Goal: Information Seeking & Learning: Learn about a topic

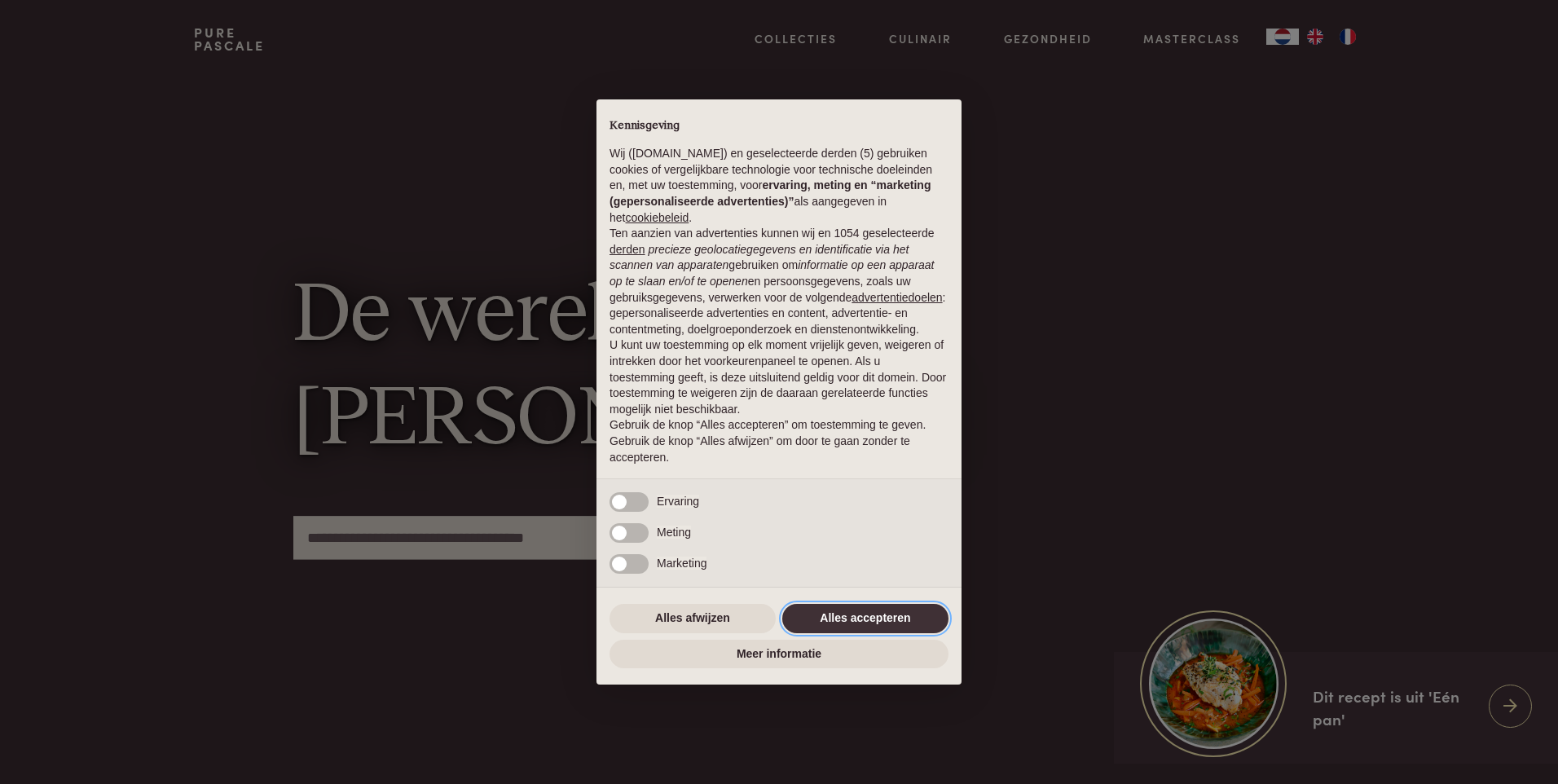
click at [817, 609] on button "Alles accepteren" at bounding box center [865, 618] width 166 height 30
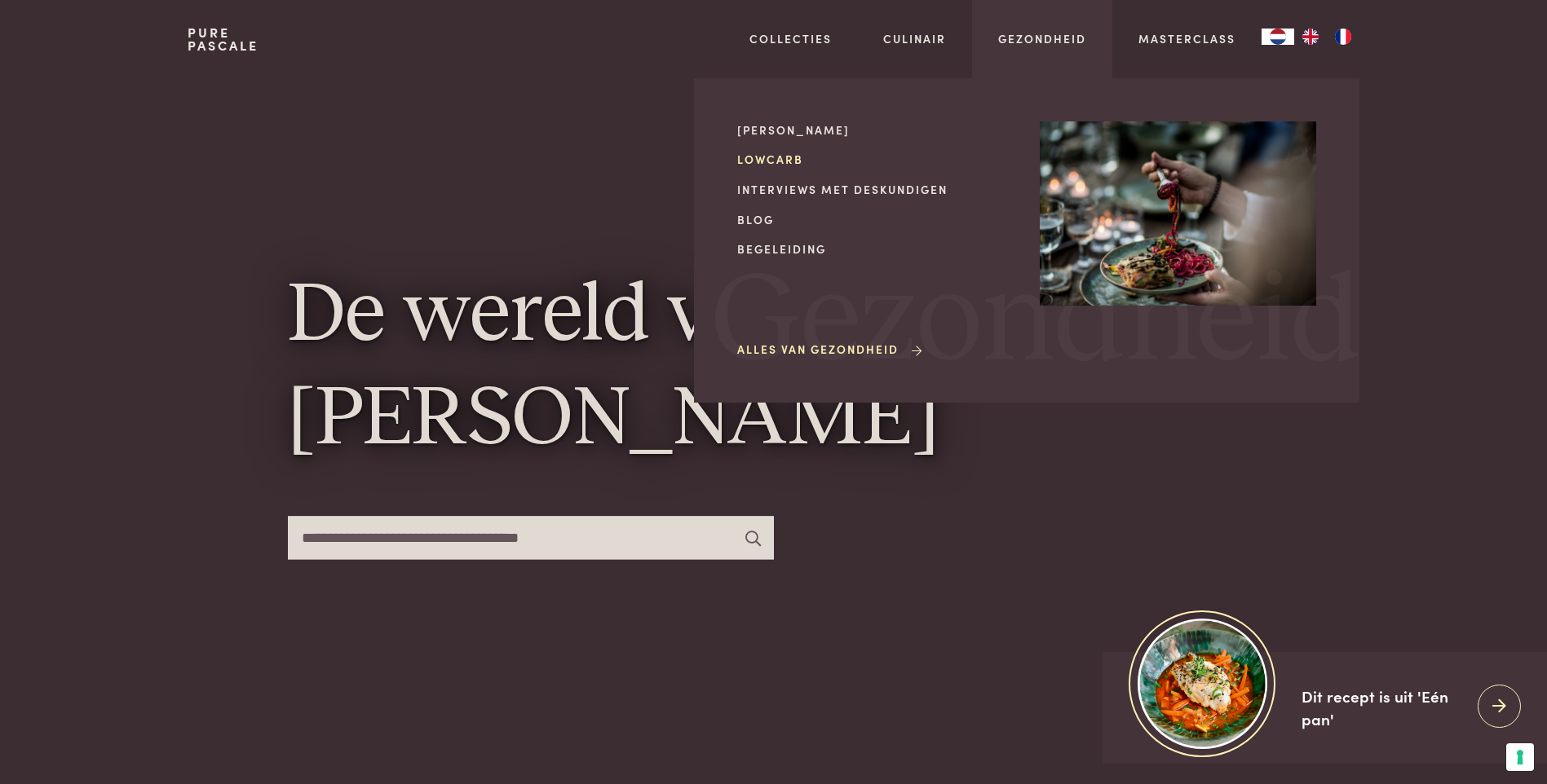
click at [753, 158] on link "Lowcarb" at bounding box center [874, 159] width 276 height 17
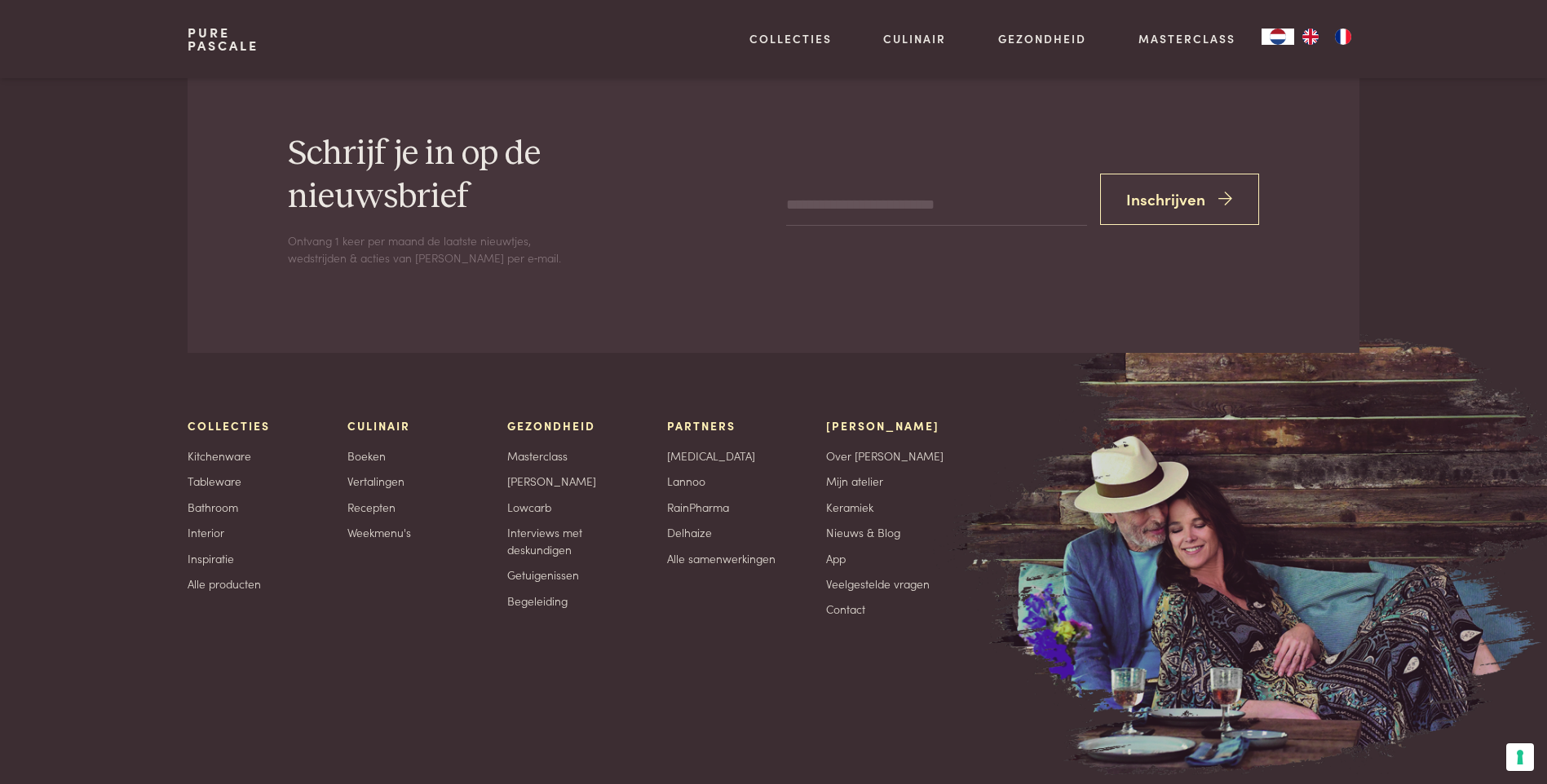
scroll to position [5845, 0]
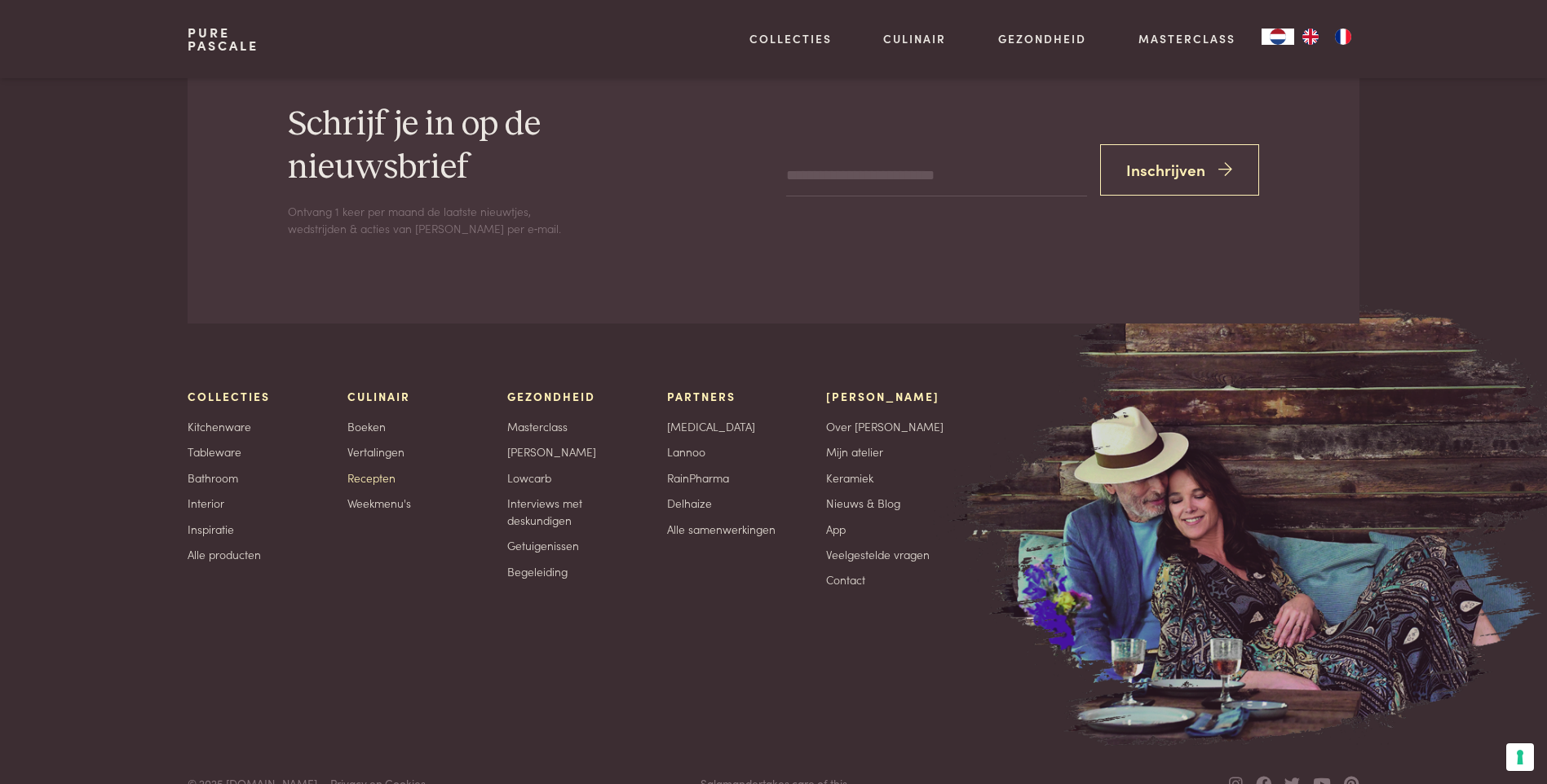
click at [368, 475] on link "Recepten" at bounding box center [371, 477] width 48 height 17
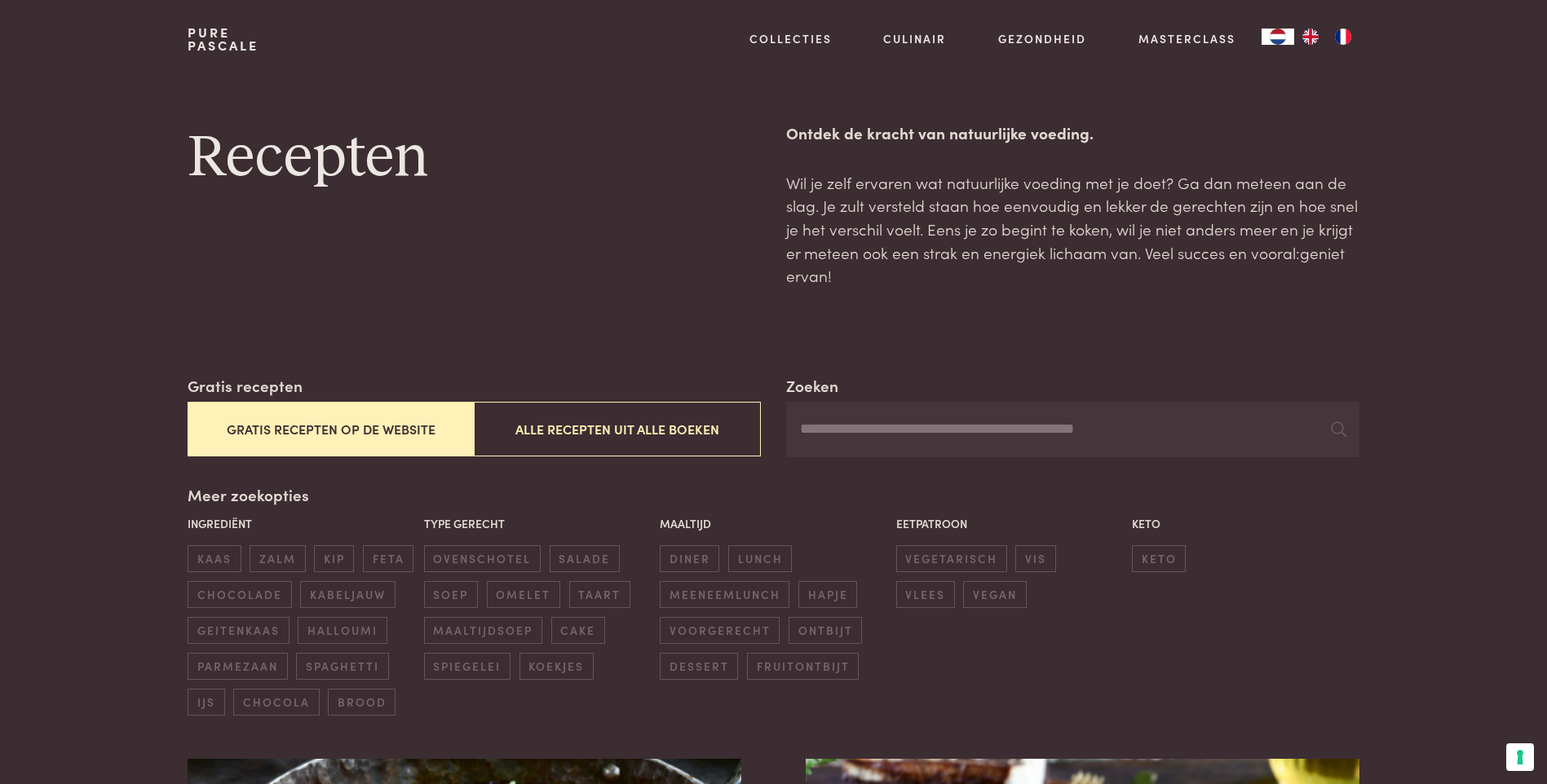
click at [403, 425] on button "Gratis recepten op de website" at bounding box center [330, 429] width 286 height 54
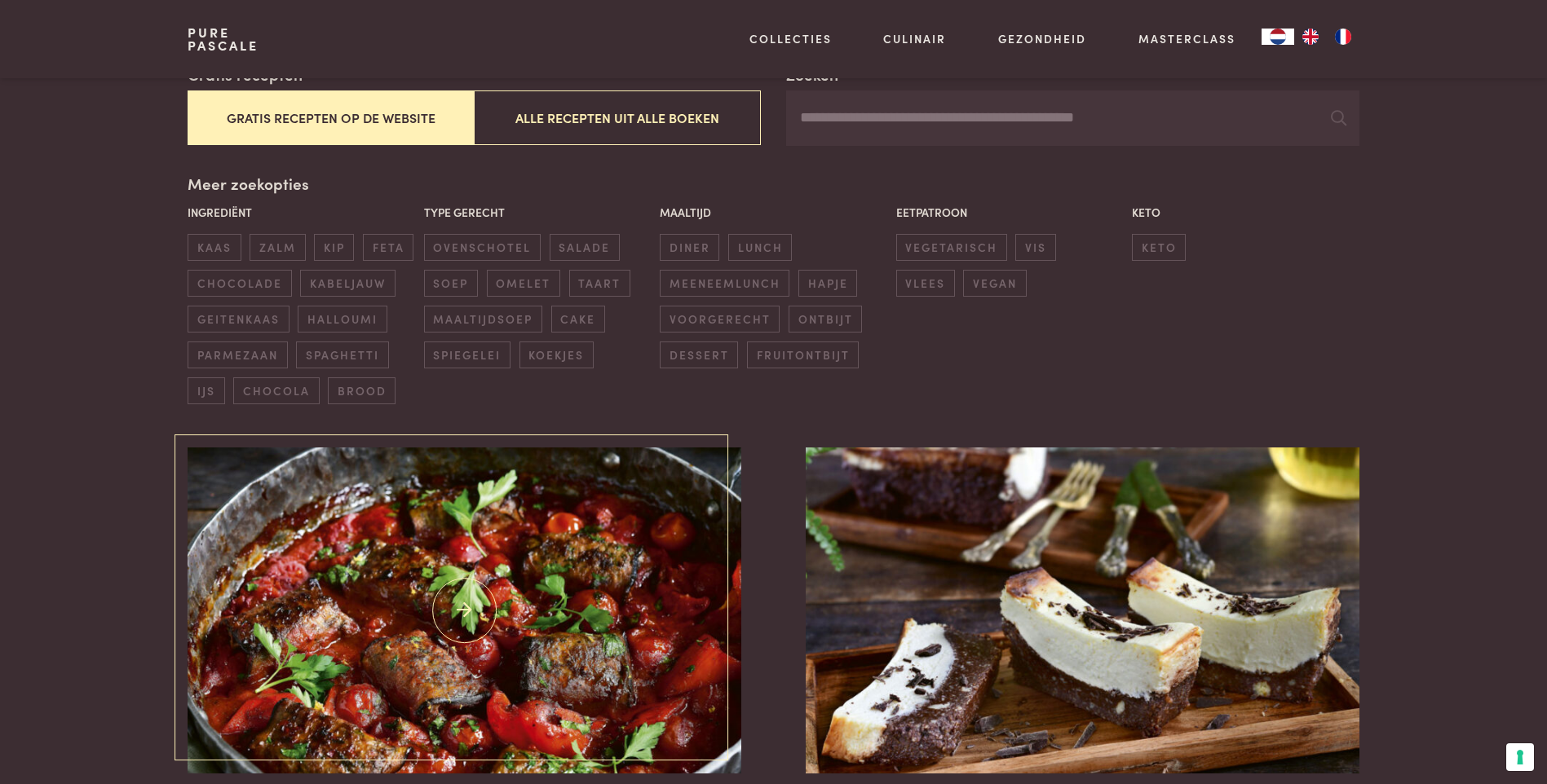
scroll to position [374, 0]
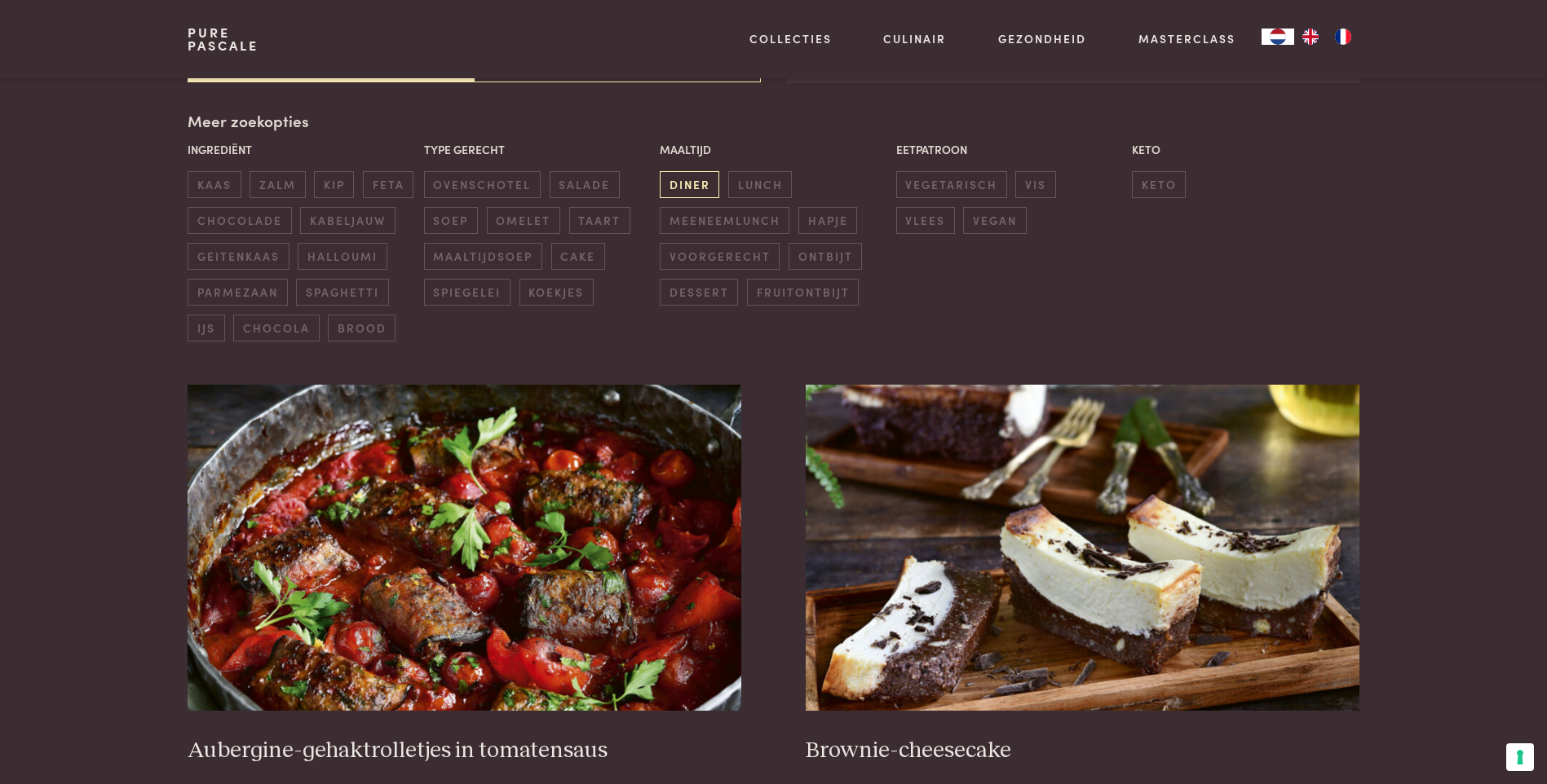
click at [701, 181] on span "diner" at bounding box center [689, 184] width 59 height 27
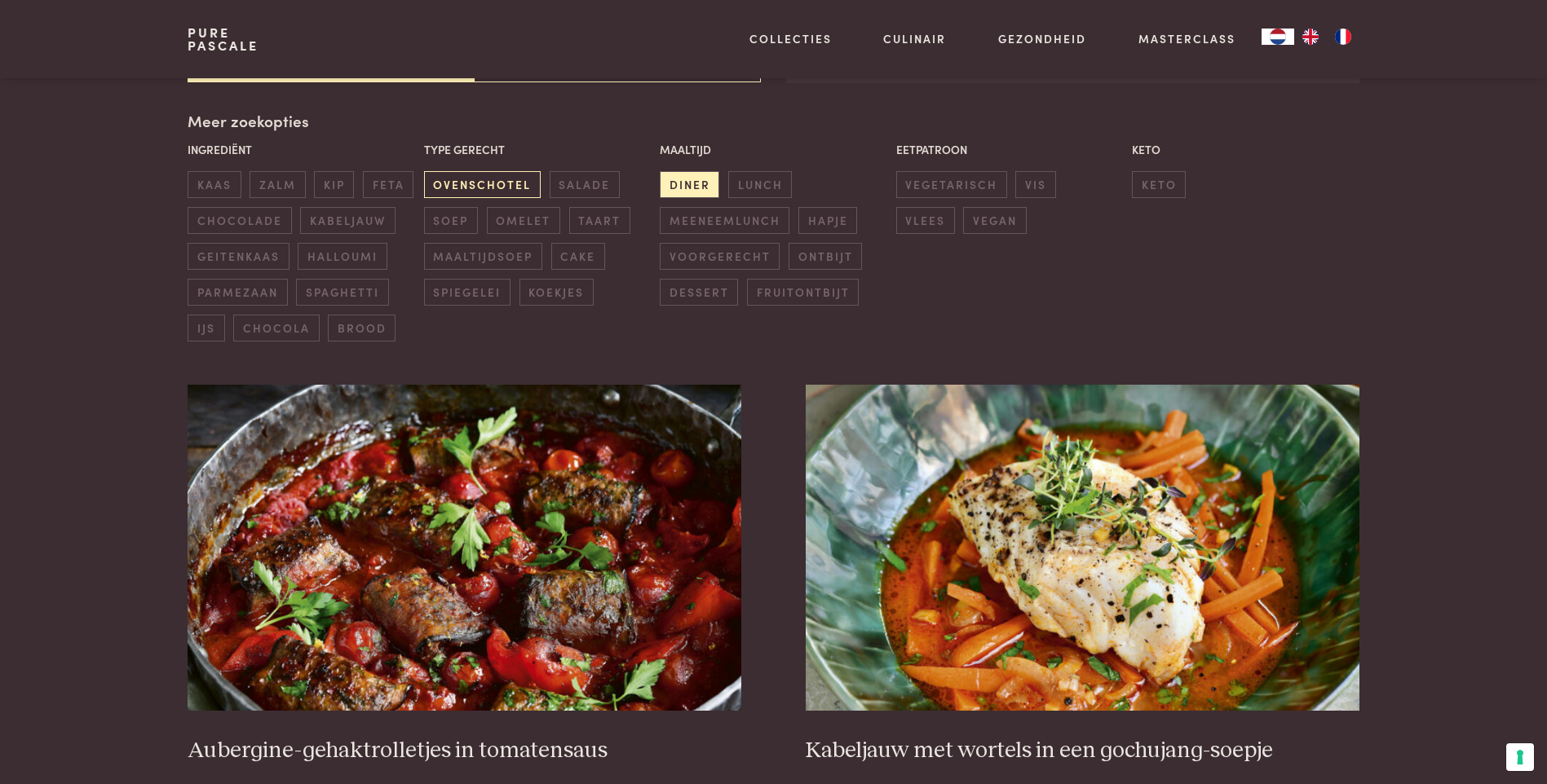
click at [508, 182] on span "ovenschotel" at bounding box center [483, 184] width 117 height 27
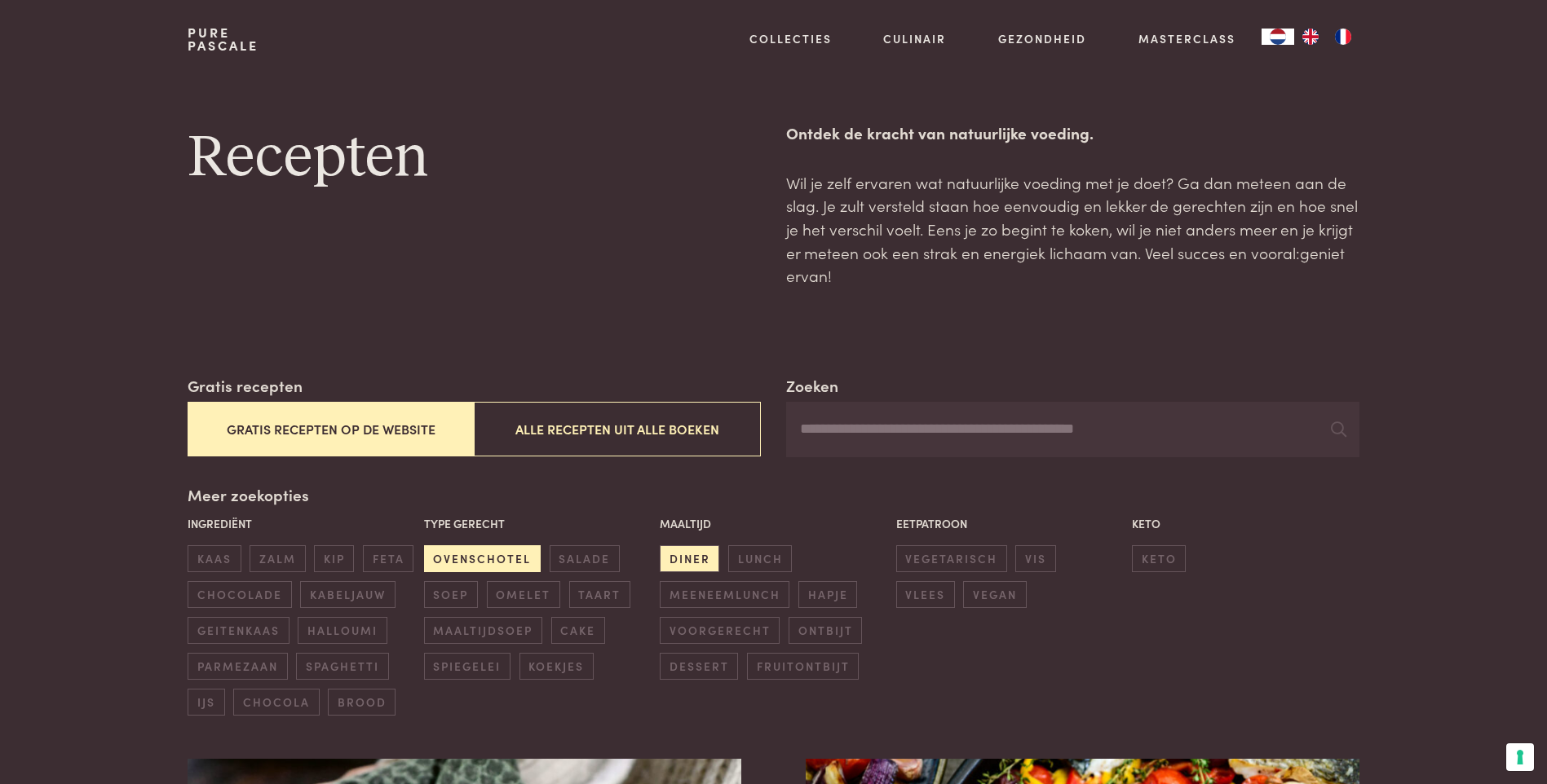
click at [496, 565] on span "ovenschotel" at bounding box center [483, 559] width 117 height 27
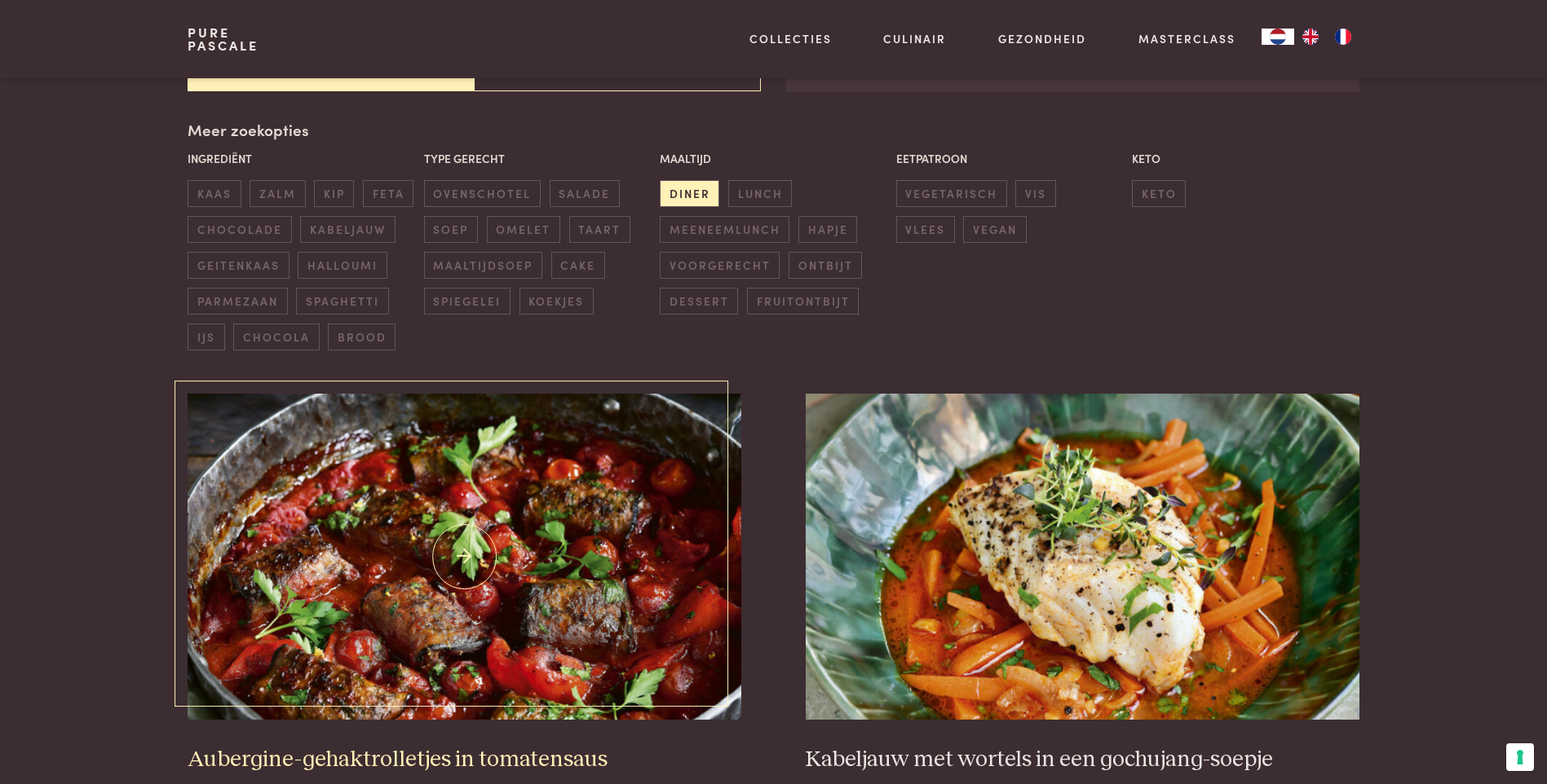
scroll to position [374, 0]
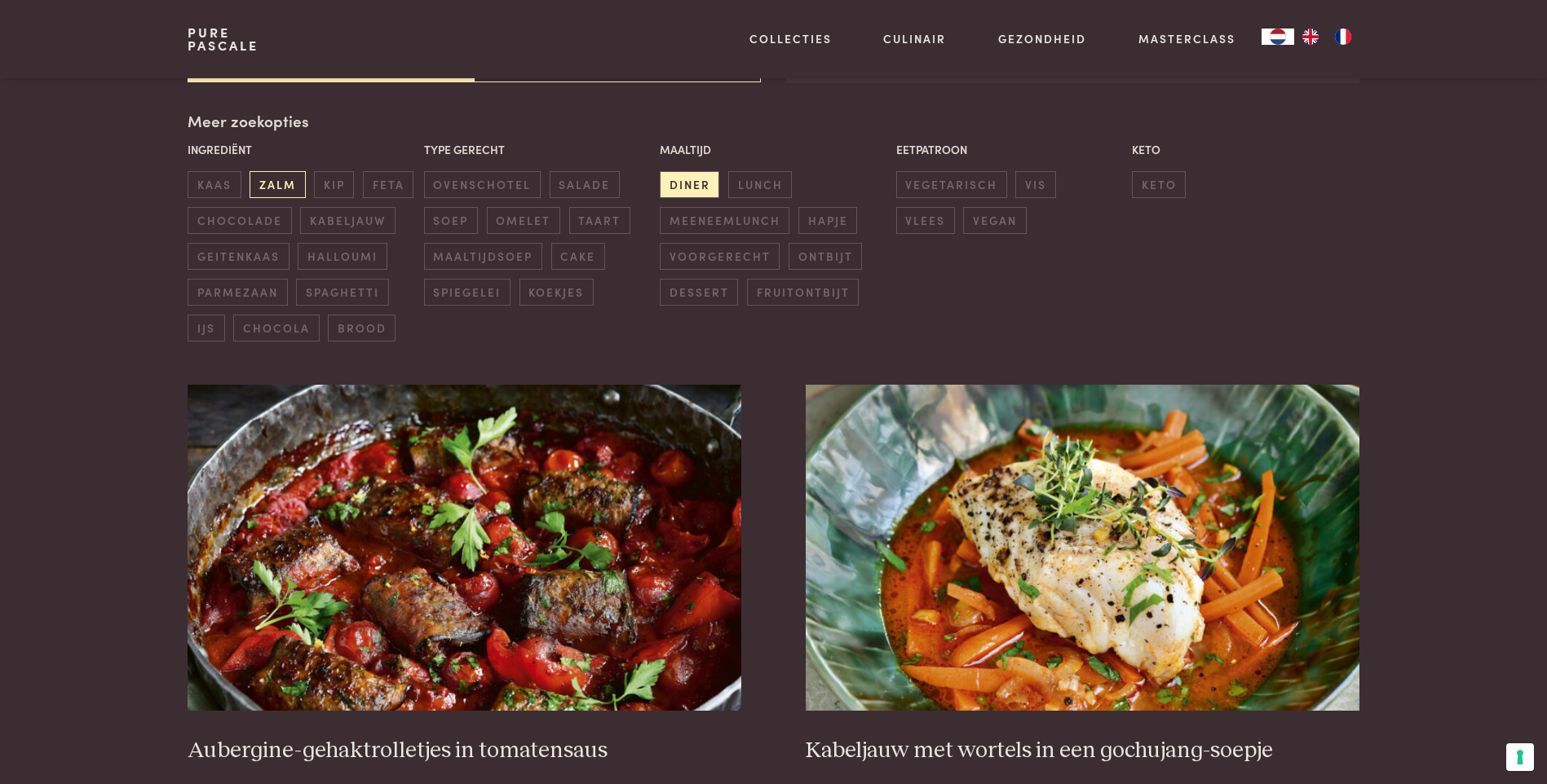
click at [283, 184] on span "zalm" at bounding box center [277, 184] width 55 height 27
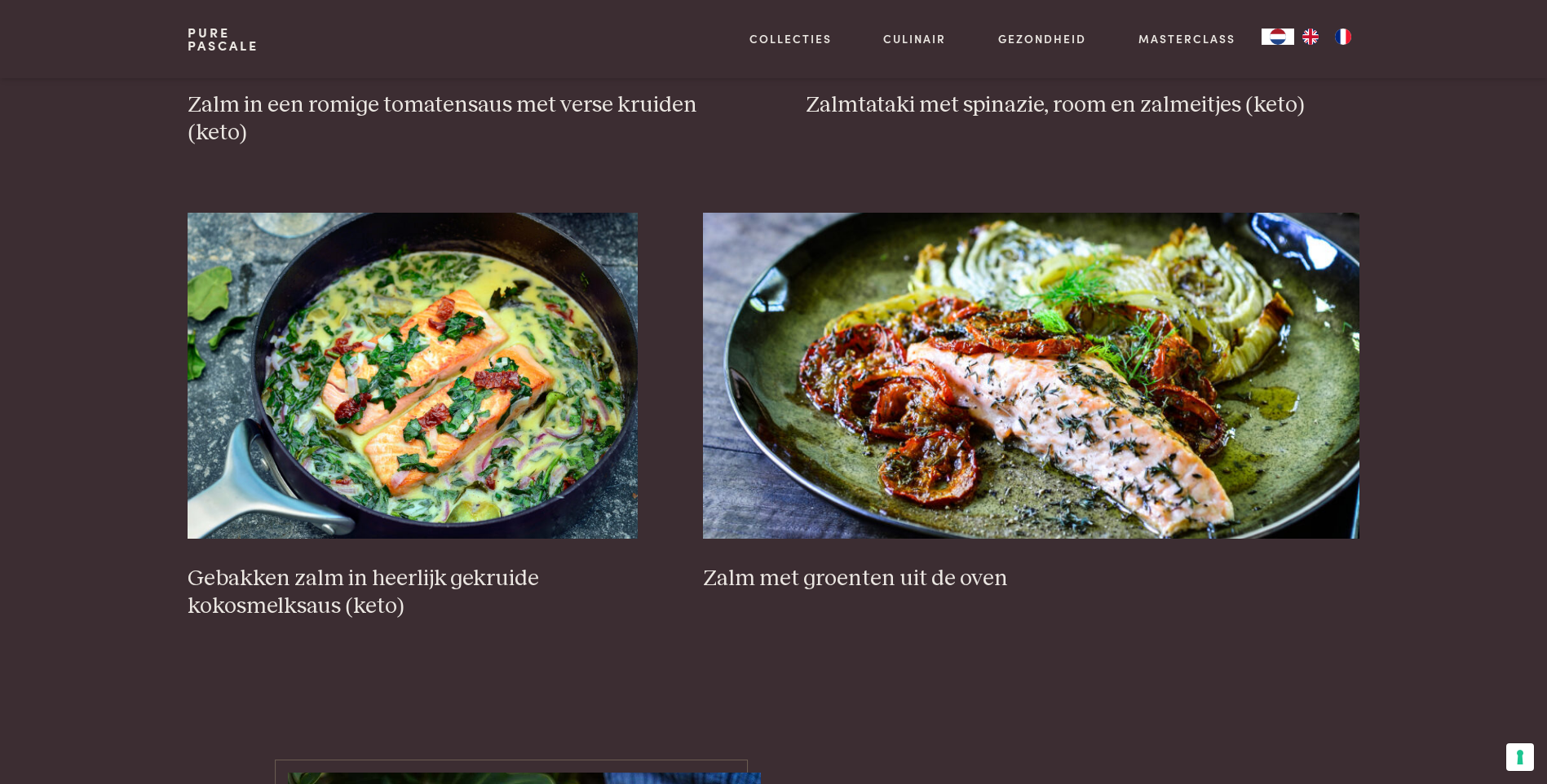
scroll to position [456, 0]
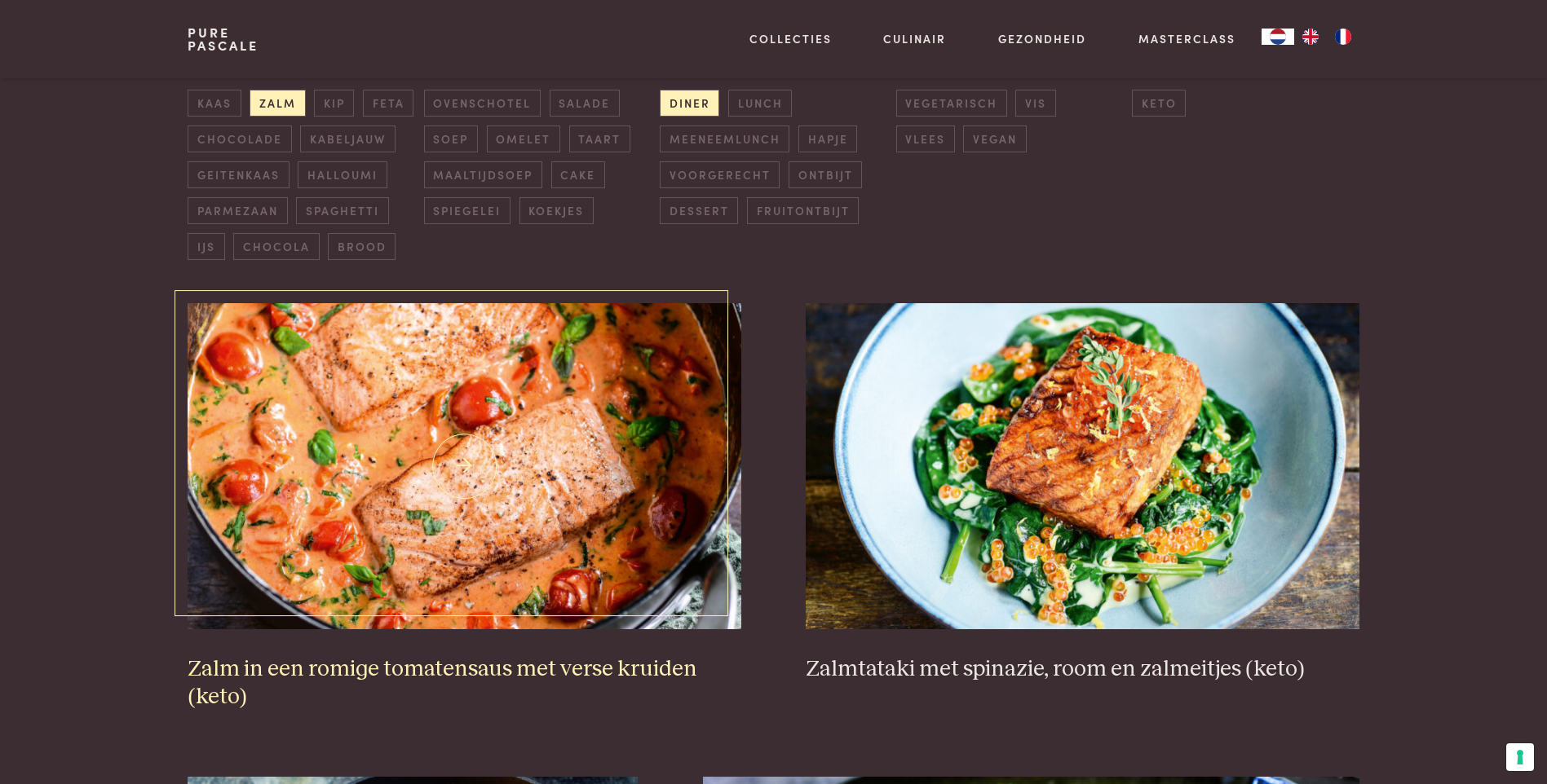
click at [586, 516] on img at bounding box center [463, 465] width 552 height 326
